Goal: Task Accomplishment & Management: Use online tool/utility

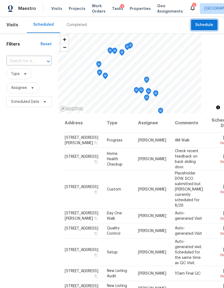
click at [205, 25] on span "Schedule" at bounding box center [204, 25] width 18 height 7
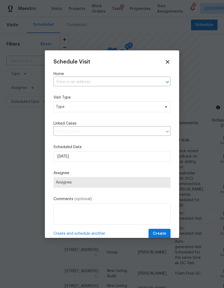
click at [148, 75] on label "Home" at bounding box center [111, 73] width 117 height 5
click at [147, 75] on label "Home" at bounding box center [111, 73] width 117 height 5
click at [65, 74] on label "Home" at bounding box center [111, 73] width 117 height 5
click at [66, 83] on input "text" at bounding box center [104, 82] width 102 height 8
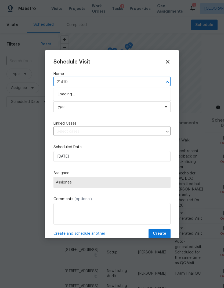
type input "21410"
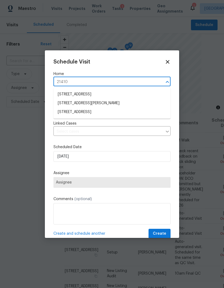
click at [64, 113] on li "[STREET_ADDRESS]" at bounding box center [111, 112] width 117 height 9
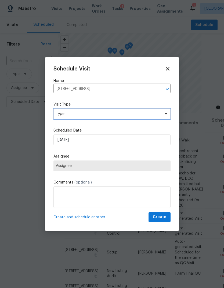
click at [62, 110] on span "Type" at bounding box center [111, 114] width 117 height 11
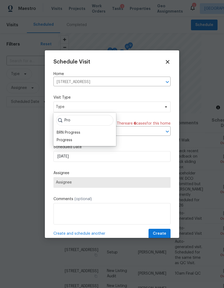
type input "Pro"
click at [63, 141] on div "Progress" at bounding box center [65, 140] width 16 height 5
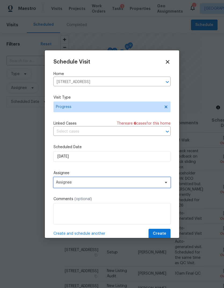
click at [58, 185] on span "Assignee" at bounding box center [108, 182] width 105 height 4
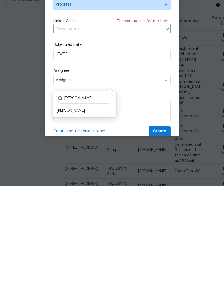
type input "Steve"
click at [65, 210] on div "[PERSON_NAME]" at bounding box center [71, 212] width 28 height 5
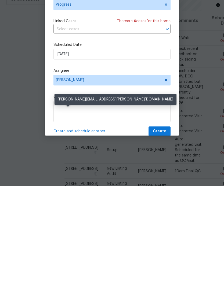
scroll to position [20, 0]
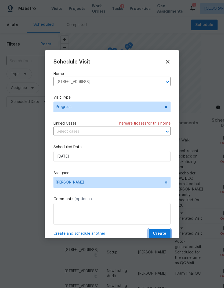
click at [164, 237] on span "Create" at bounding box center [159, 234] width 13 height 7
